Goal: Task Accomplishment & Management: Manage account settings

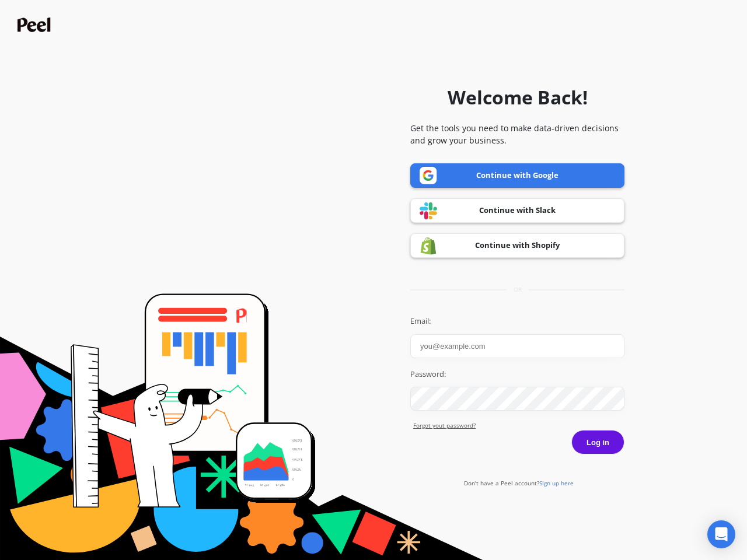
click at [721, 534] on icon "Open Intercom Messenger" at bounding box center [721, 534] width 12 height 14
